Goal: Task Accomplishment & Management: Use online tool/utility

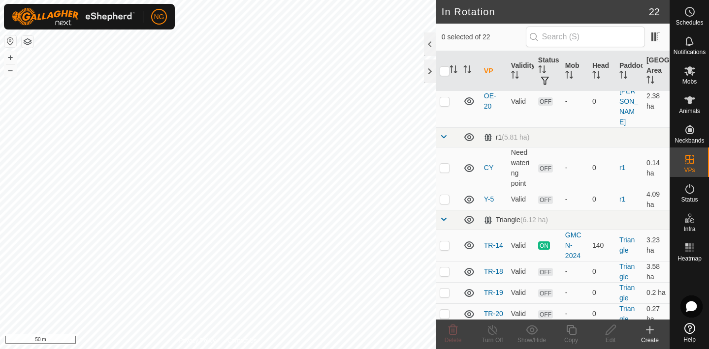
scroll to position [448, 0]
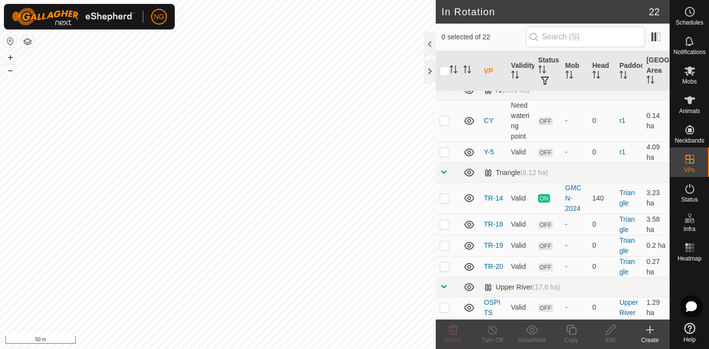
checkbox input "false"
checkbox input "true"
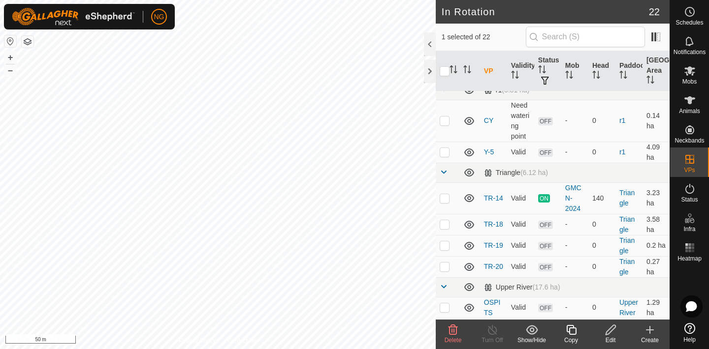
click at [572, 331] on icon at bounding box center [571, 330] width 12 height 12
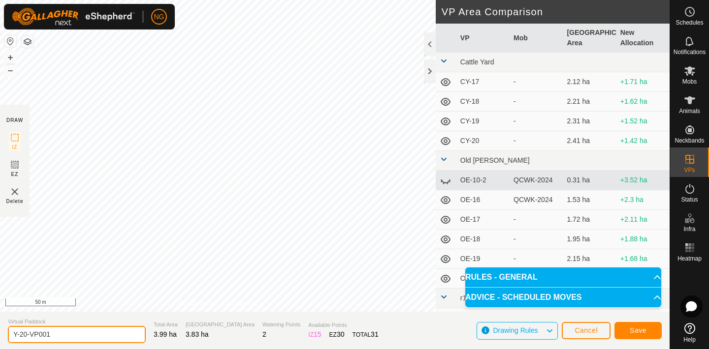
click at [59, 334] on input "Y-20-VP001" at bounding box center [77, 334] width 138 height 17
type input "Y-20-2"
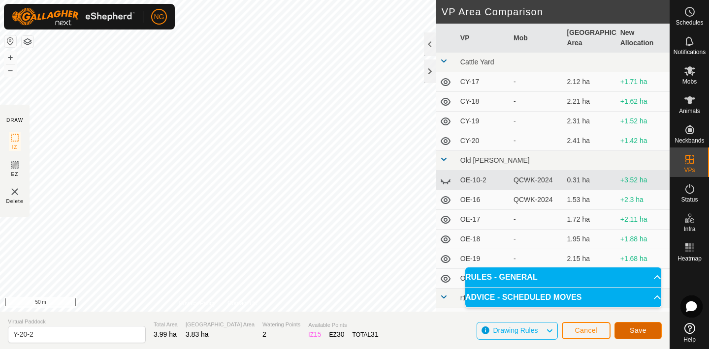
click at [630, 326] on button "Save" at bounding box center [637, 330] width 47 height 17
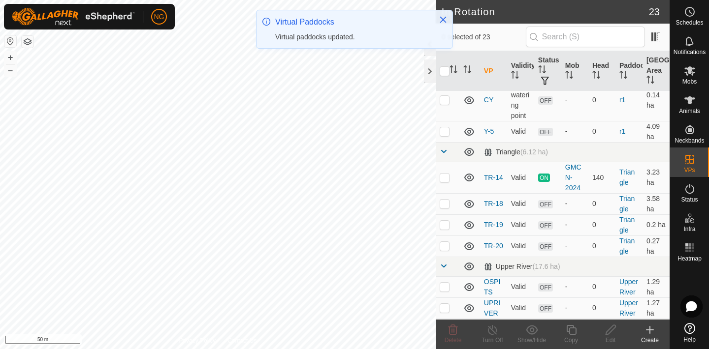
scroll to position [469, 0]
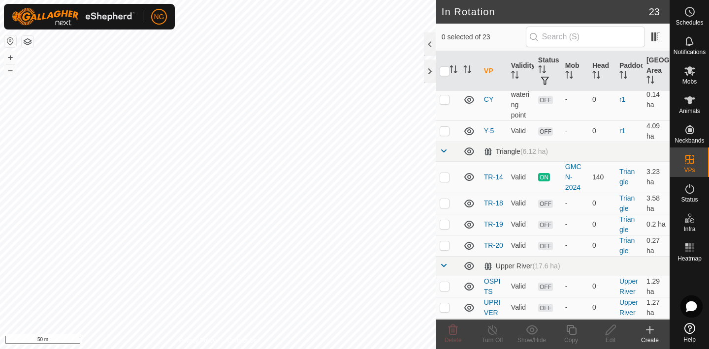
checkbox input "true"
click at [571, 331] on icon at bounding box center [571, 330] width 12 height 12
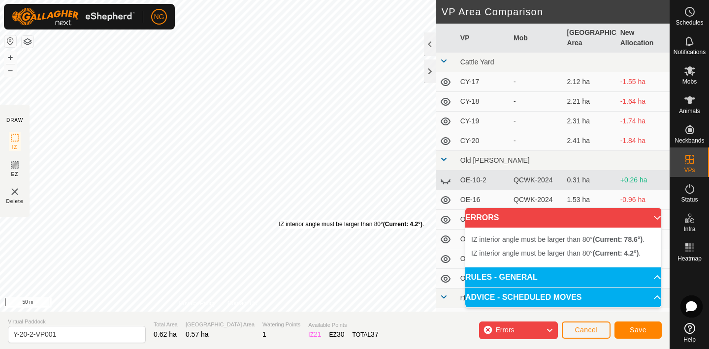
click at [279, 220] on div "IZ interior angle must be larger than 80° (Current: 4.2°) ." at bounding box center [351, 224] width 145 height 9
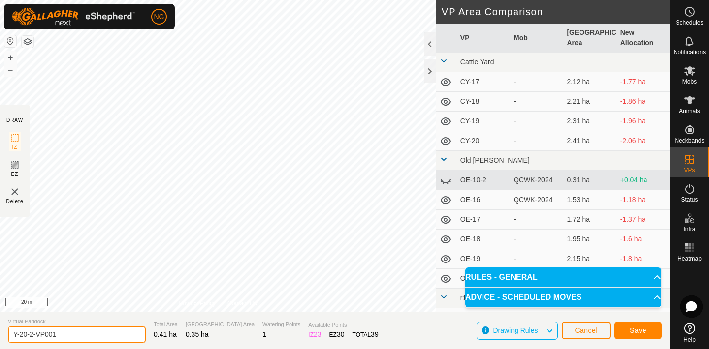
click at [68, 336] on input "Y-20-2-VP001" at bounding box center [77, 334] width 138 height 17
type input "Y-22"
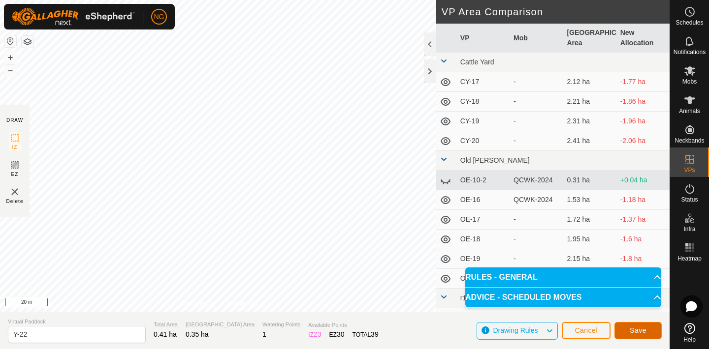
click at [630, 330] on span "Save" at bounding box center [637, 331] width 17 height 8
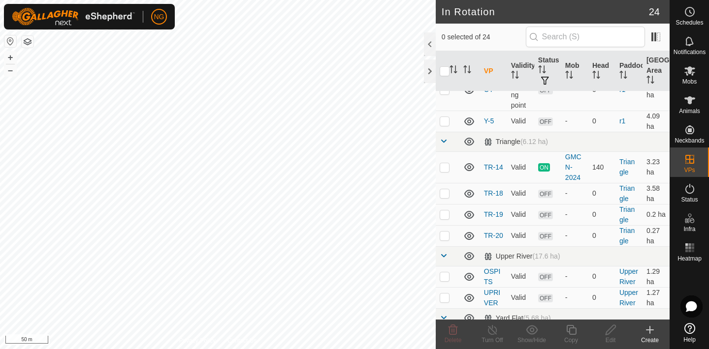
scroll to position [490, 0]
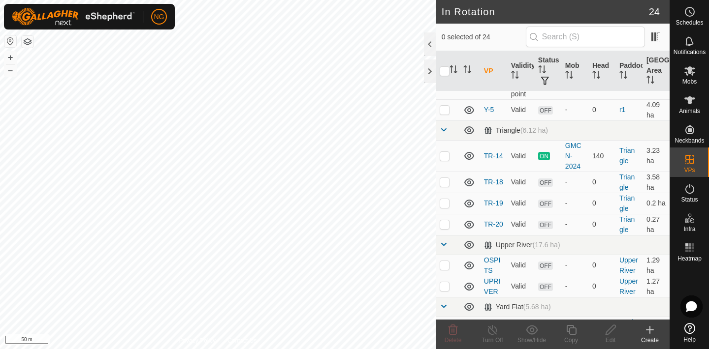
checkbox input "false"
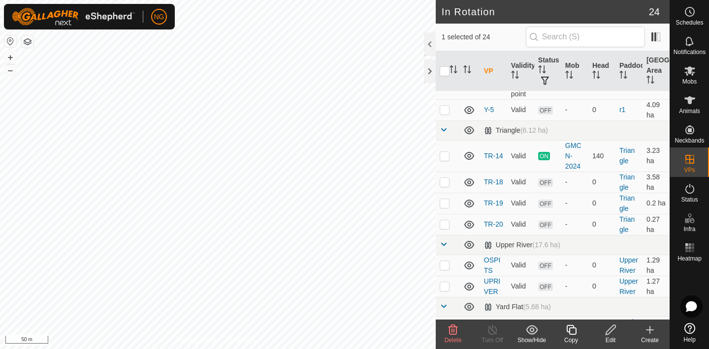
checkbox input "false"
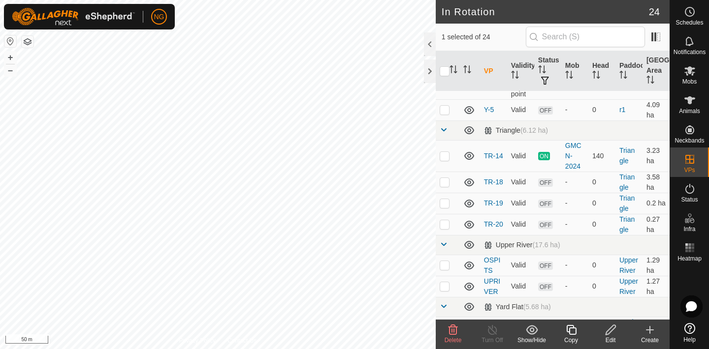
checkbox input "false"
